Goal: Information Seeking & Learning: Learn about a topic

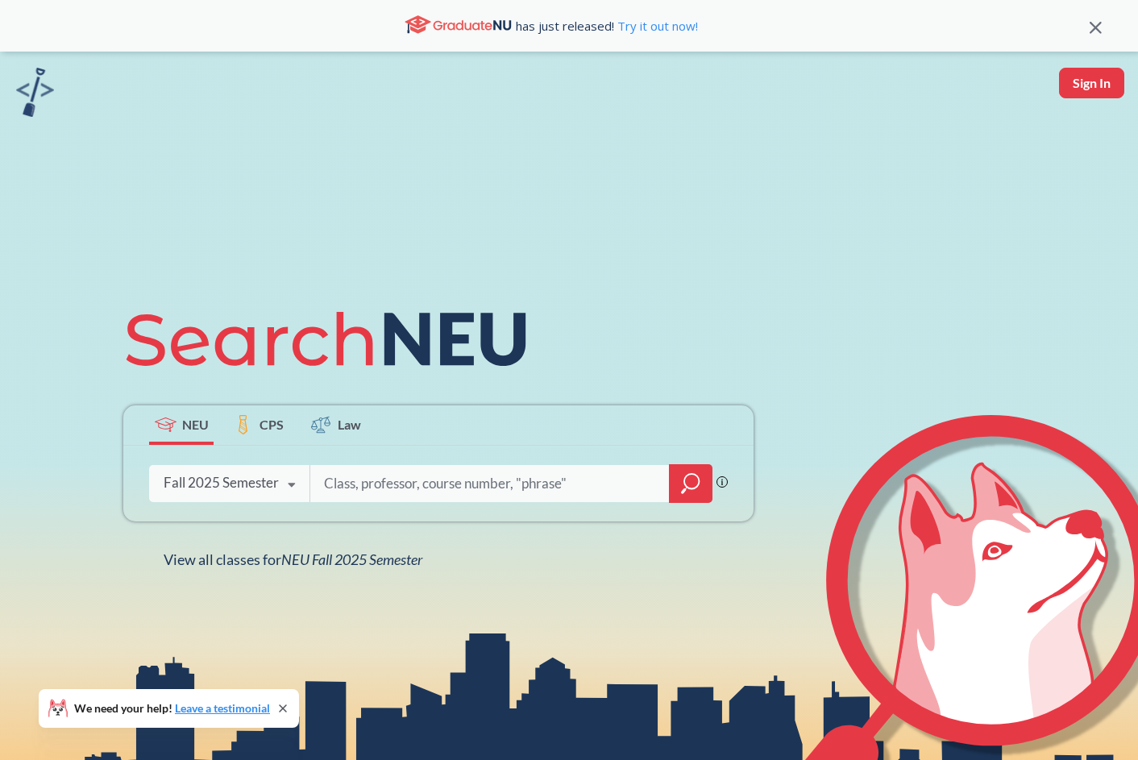
click at [409, 479] on input "search" at bounding box center [489, 484] width 335 height 34
type input "cs 2010"
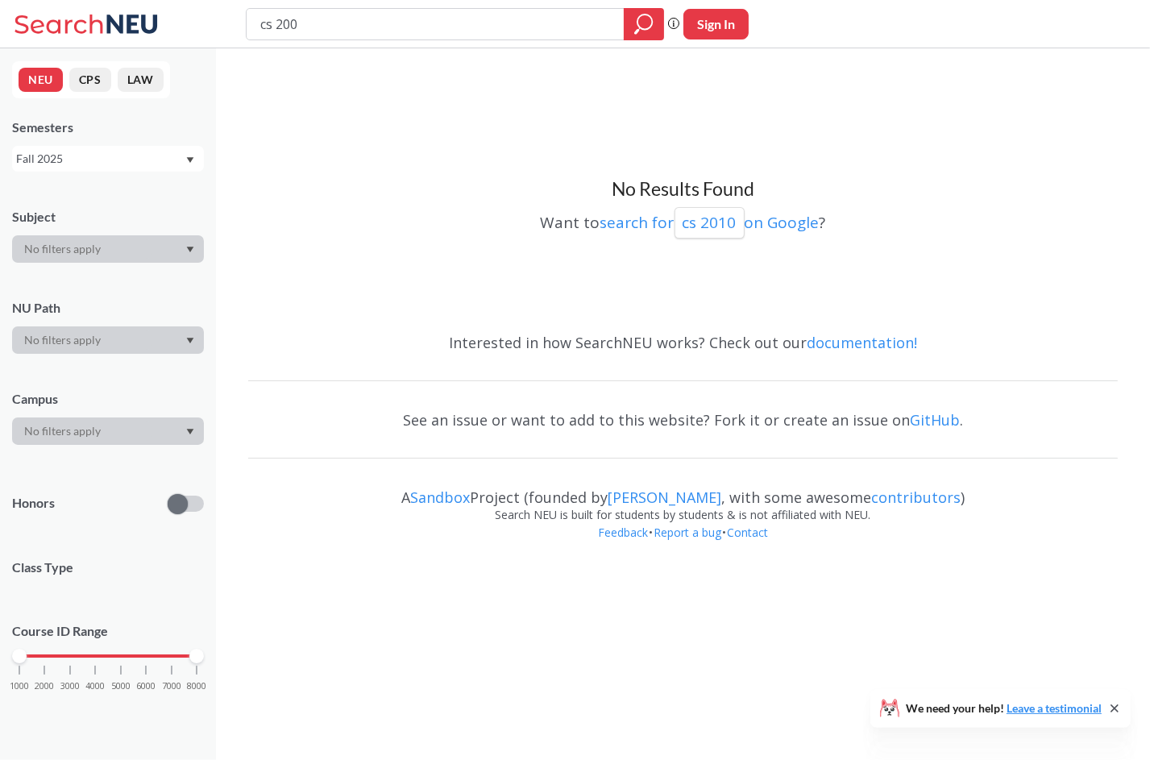
type input "cs 2001"
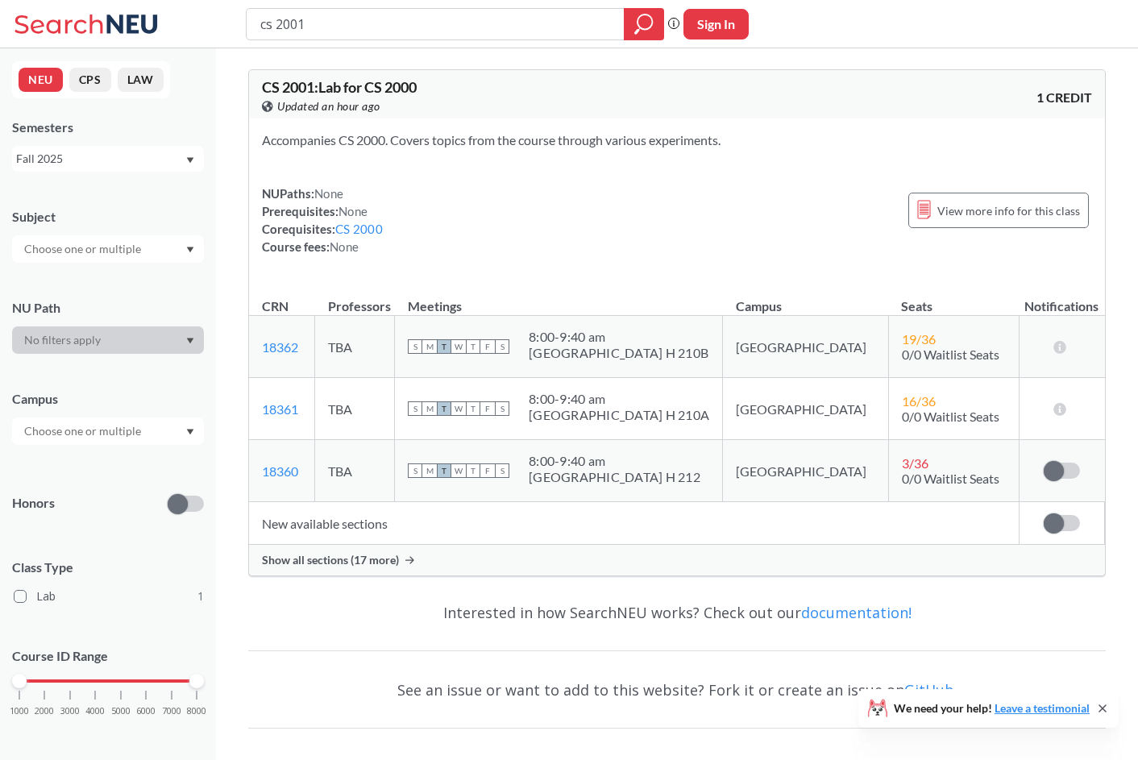
click at [325, 558] on span "Show all sections (17 more)" at bounding box center [330, 560] width 137 height 15
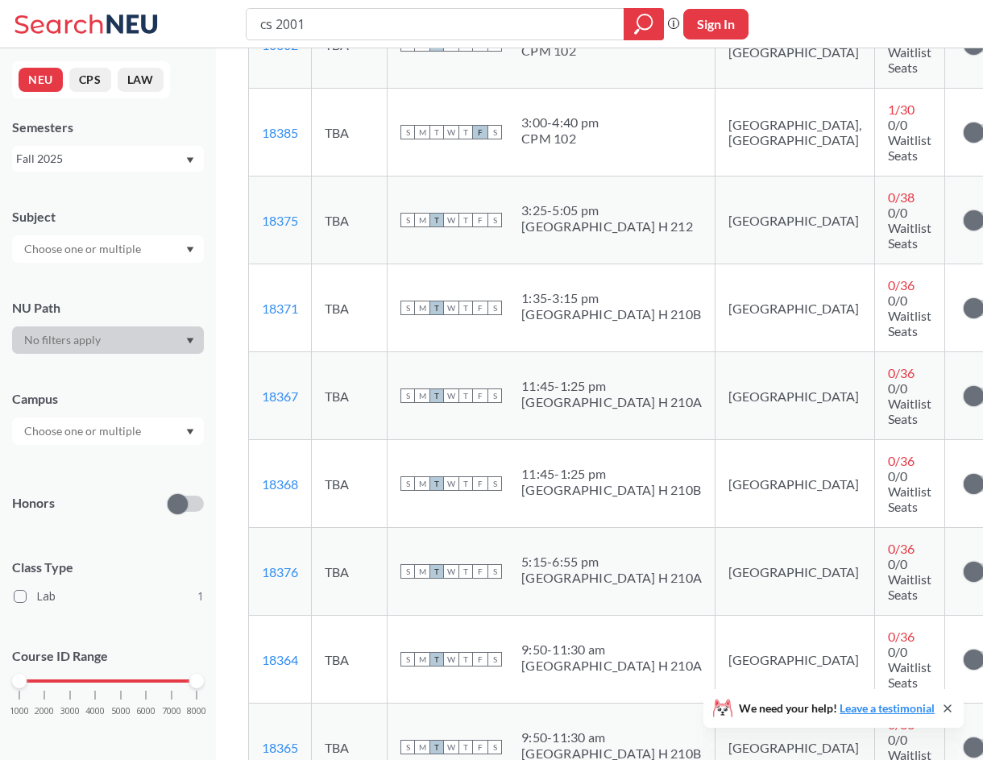
scroll to position [725, 0]
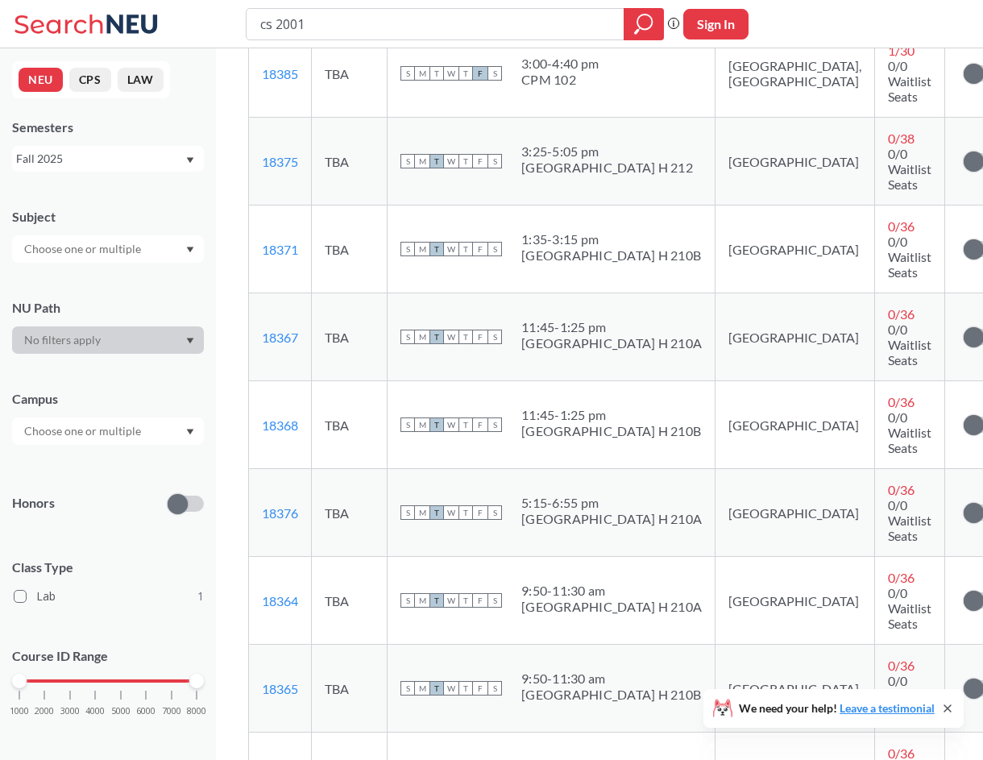
click at [571, 583] on div "9:50 - 11:30 am [GEOGRAPHIC_DATA]" at bounding box center [611, 600] width 180 height 35
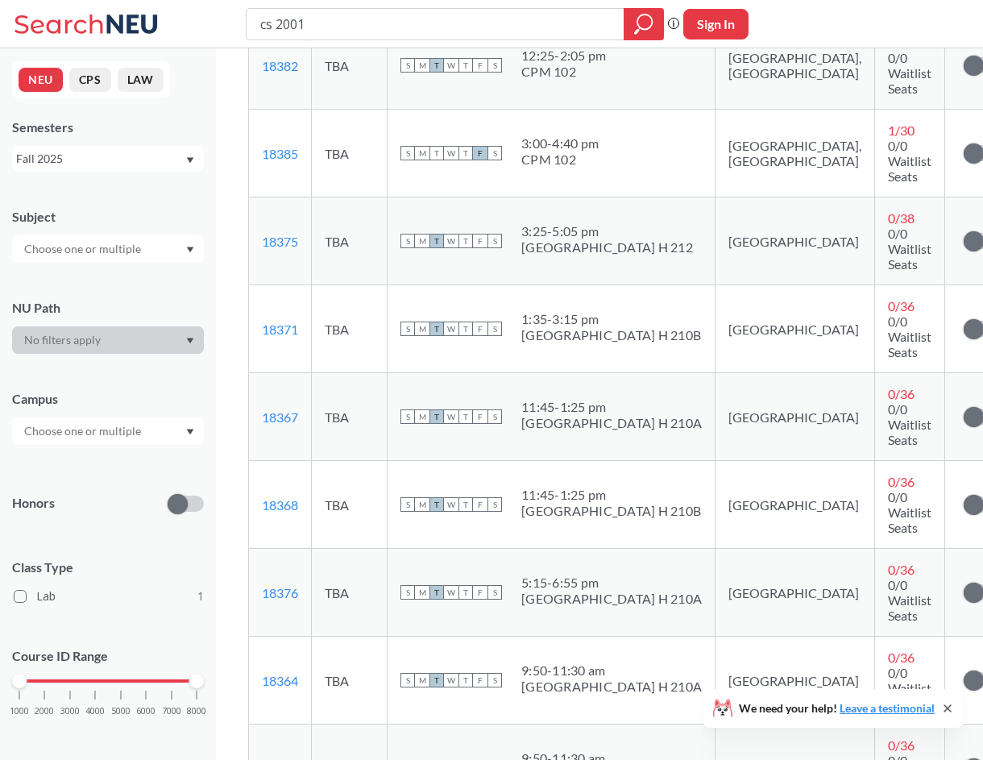
scroll to position [645, 0]
click at [106, 13] on icon at bounding box center [89, 24] width 150 height 32
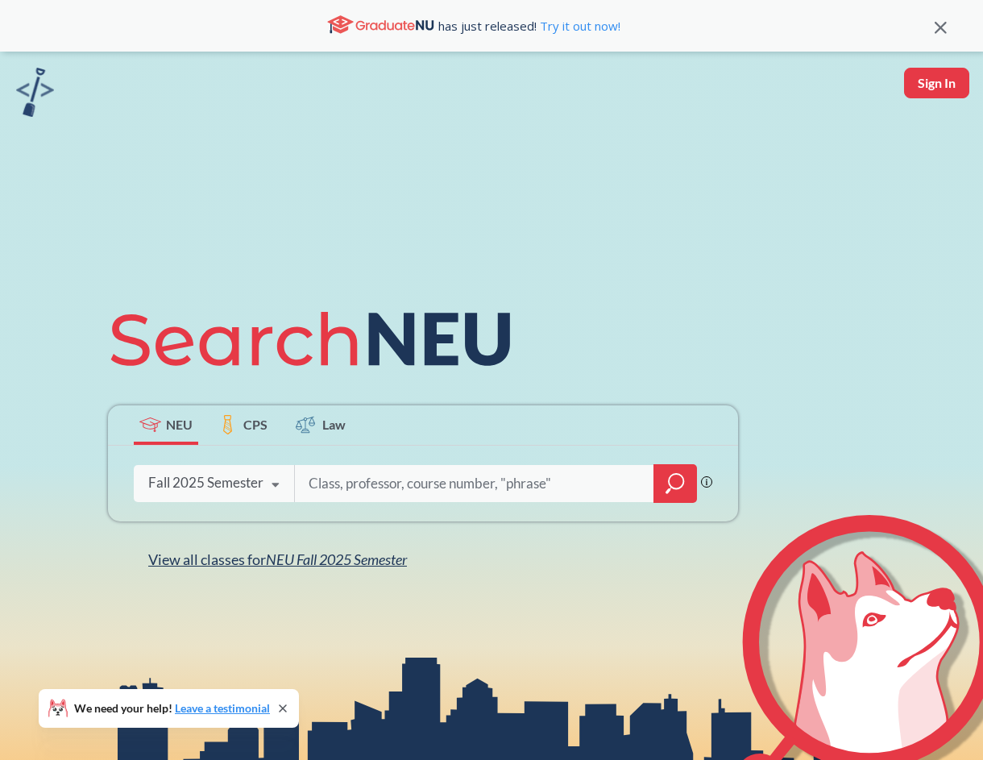
click at [361, 555] on span "NEU Fall 2025 Semester" at bounding box center [336, 559] width 141 height 18
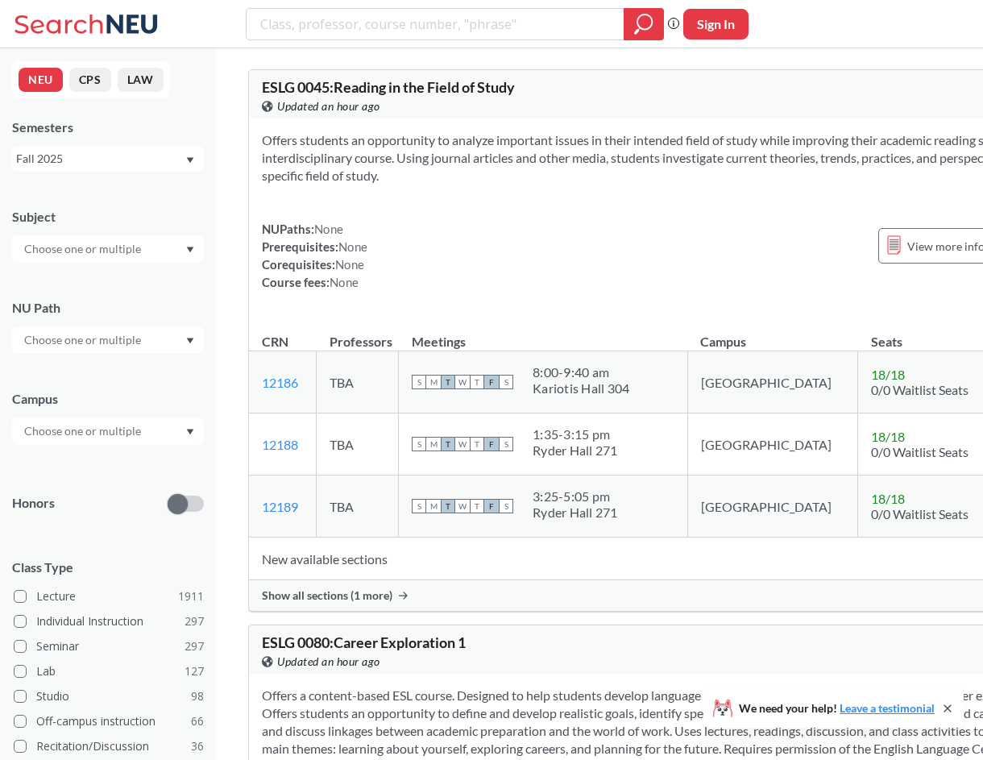
click at [121, 433] on input "text" at bounding box center [83, 430] width 135 height 19
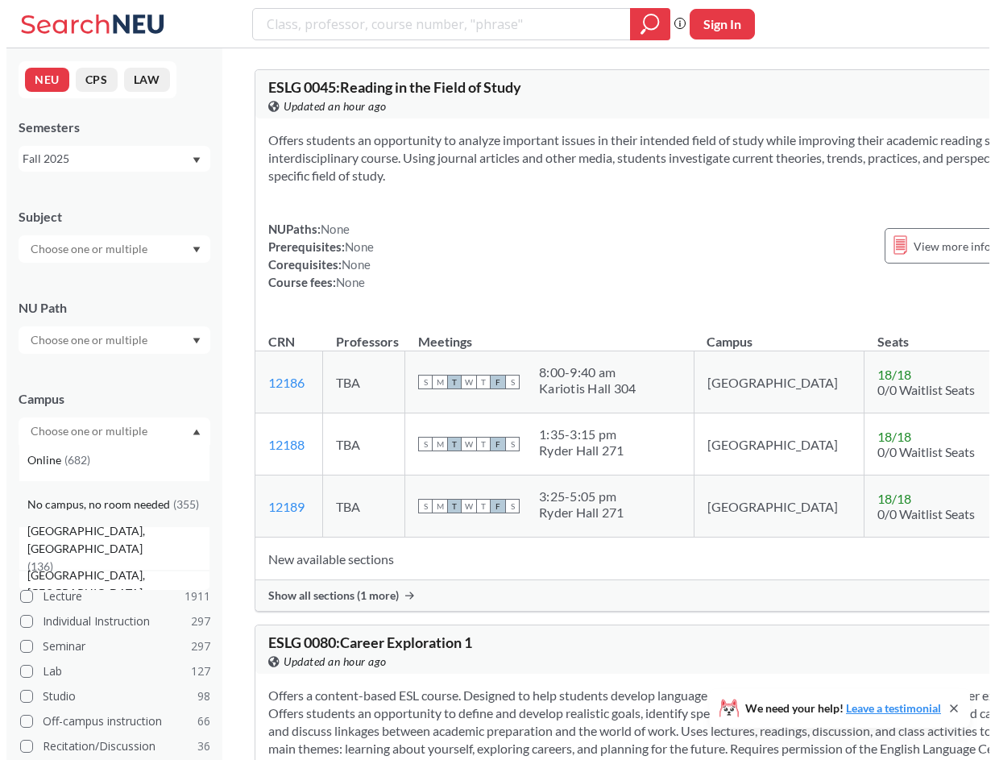
scroll to position [81, 0]
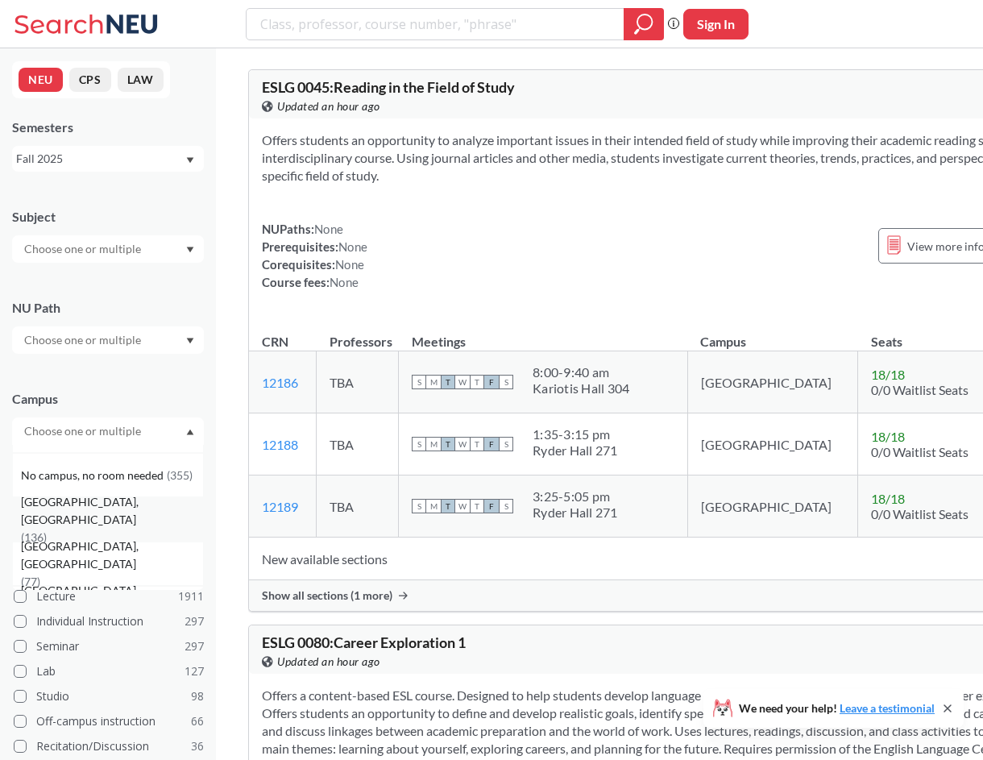
click at [47, 530] on span "( 136 )" at bounding box center [34, 537] width 26 height 14
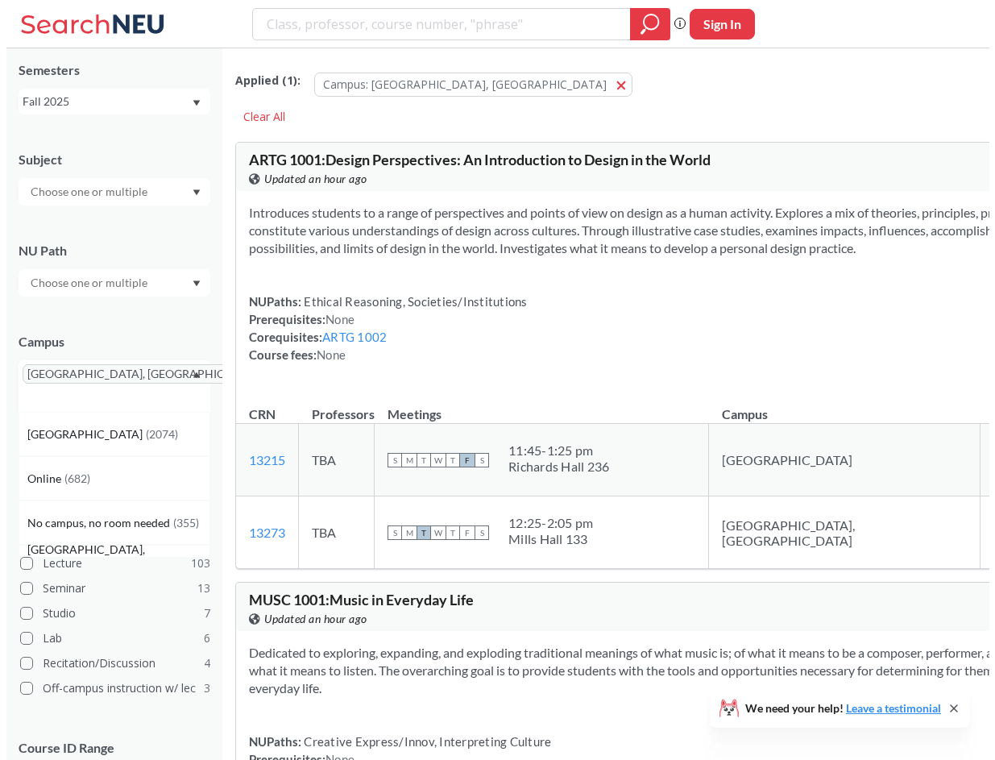
scroll to position [138, 0]
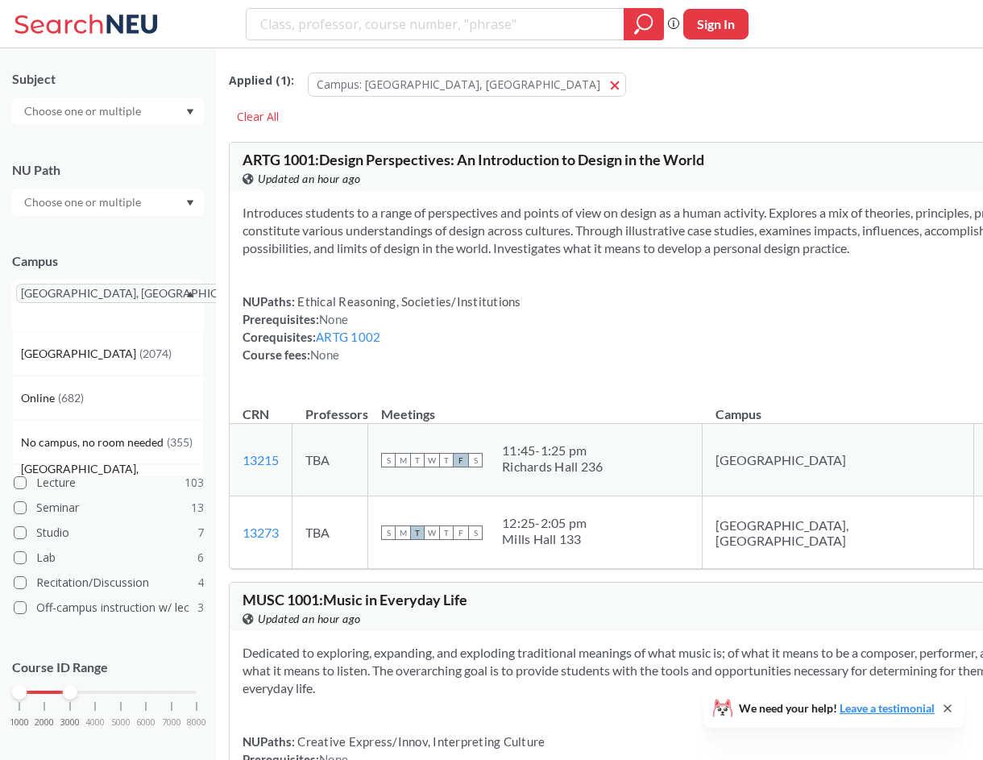
drag, startPoint x: 197, startPoint y: 678, endPoint x: 62, endPoint y: 675, distance: 134.6
click at [63, 685] on div at bounding box center [70, 692] width 15 height 15
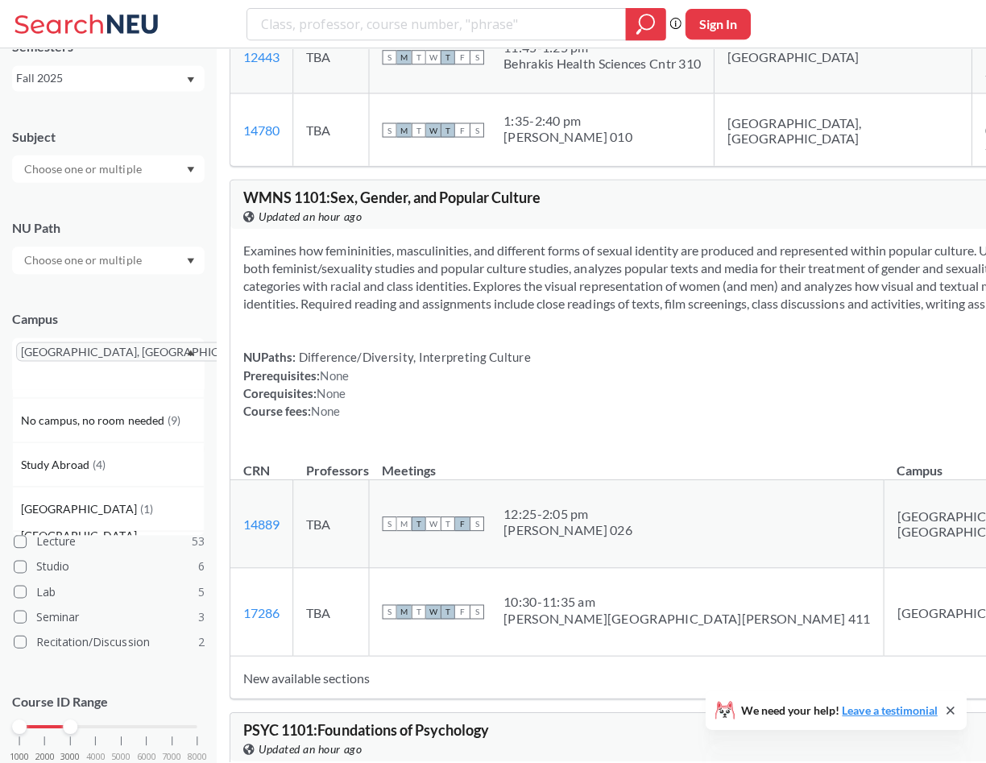
scroll to position [2498, 0]
